Goal: Contribute content

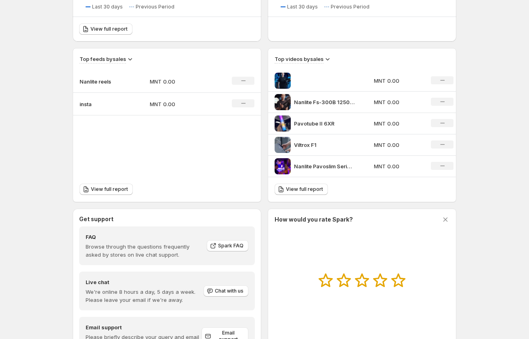
scroll to position [280, 0]
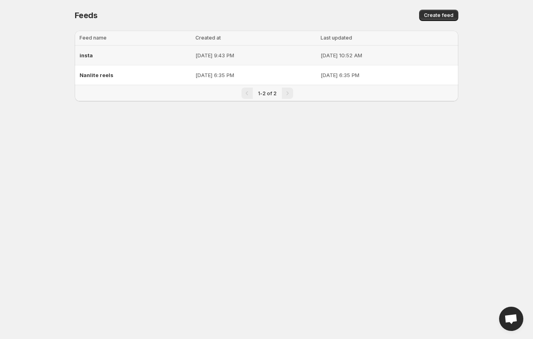
click at [86, 55] on span "insta" at bounding box center [86, 55] width 13 height 6
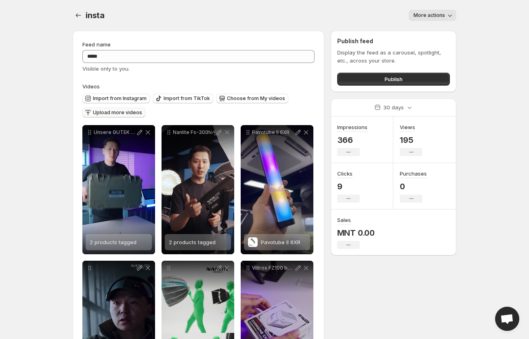
click at [121, 111] on span "Upload more videos" at bounding box center [117, 112] width 49 height 6
click at [124, 100] on span "Import from Instagram" at bounding box center [120, 98] width 54 height 6
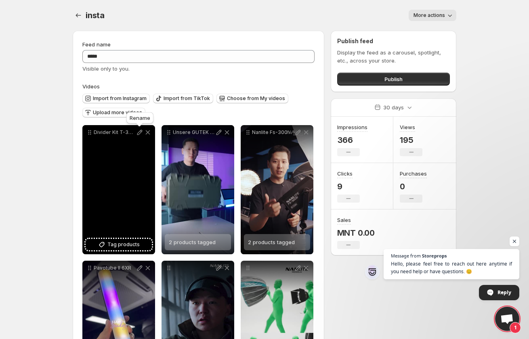
click at [139, 132] on icon at bounding box center [139, 132] width 5 height 5
type input "**********"
click at [126, 244] on span "Tag products" at bounding box center [123, 245] width 32 height 8
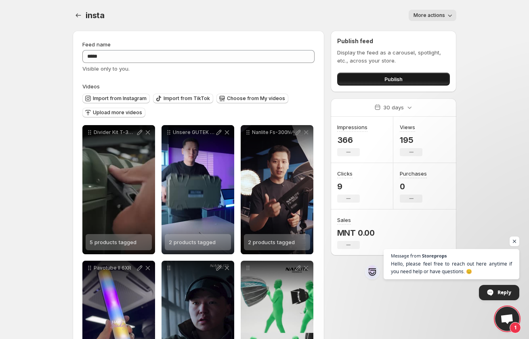
click at [385, 81] on span "Publish" at bounding box center [394, 79] width 18 height 8
